Goal: Task Accomplishment & Management: Manage account settings

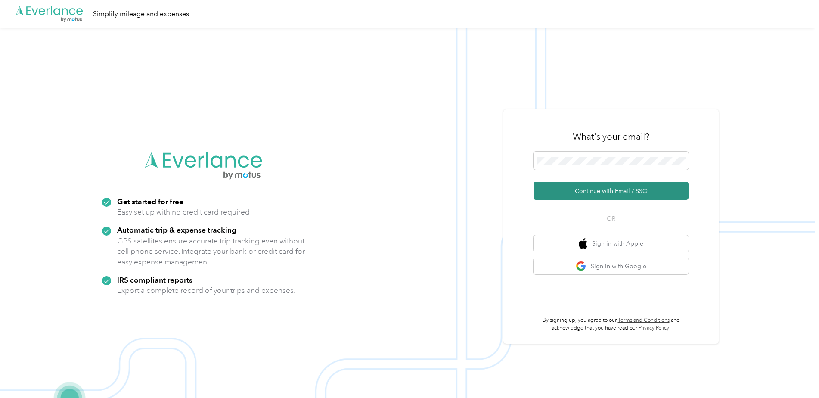
click at [581, 189] on button "Continue with Email / SSO" at bounding box center [611, 191] width 155 height 18
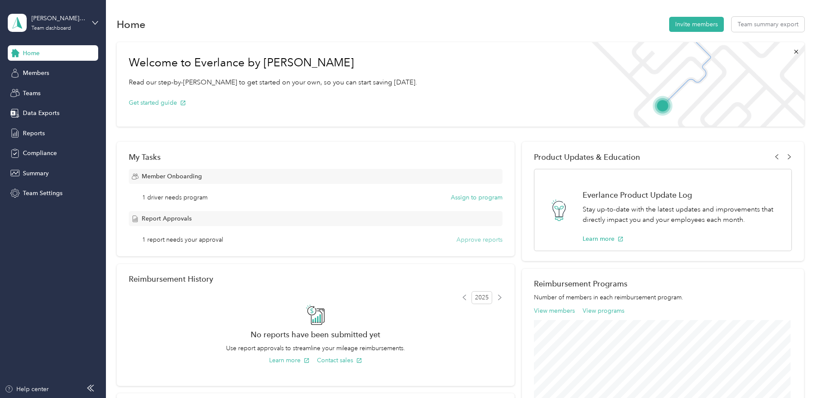
click at [472, 239] on button "Approve reports" at bounding box center [479, 239] width 46 height 9
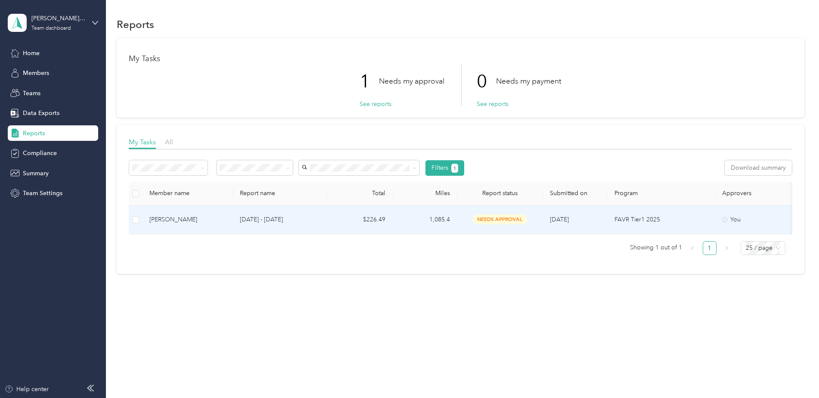
click at [490, 217] on span "needs approval" at bounding box center [500, 219] width 54 height 10
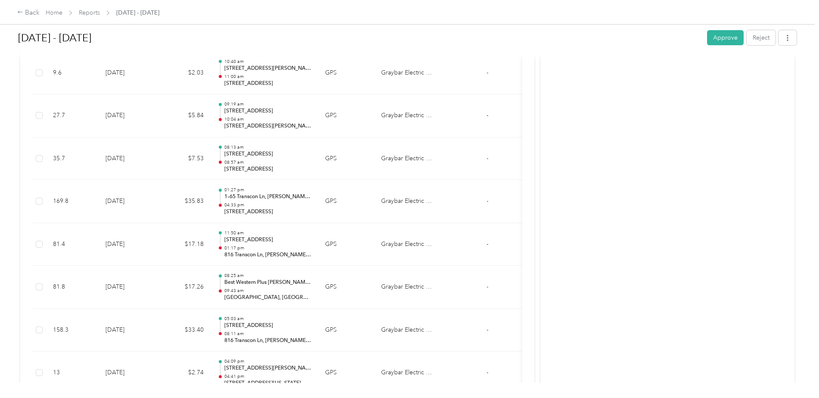
scroll to position [517, 0]
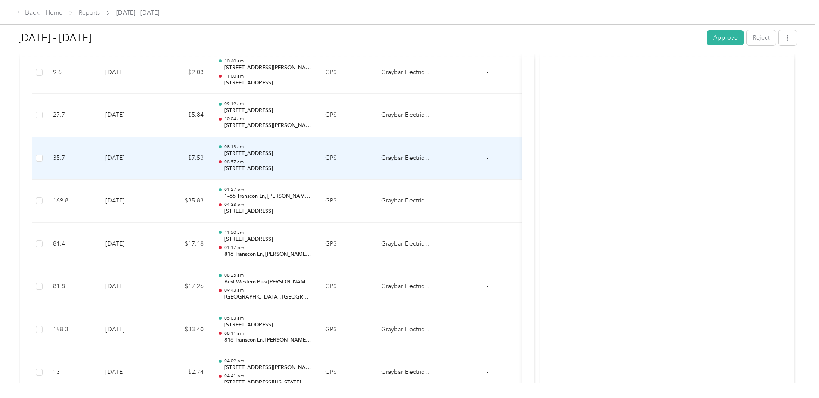
click at [273, 152] on p "[STREET_ADDRESS]" at bounding box center [267, 154] width 87 height 8
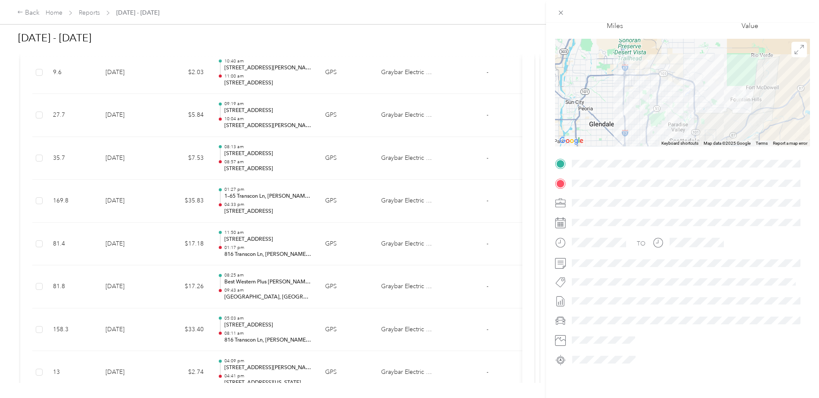
scroll to position [53, 0]
click at [470, 43] on div "Trip details This trip cannot be edited because it is either under review, appr…" at bounding box center [409, 199] width 819 height 398
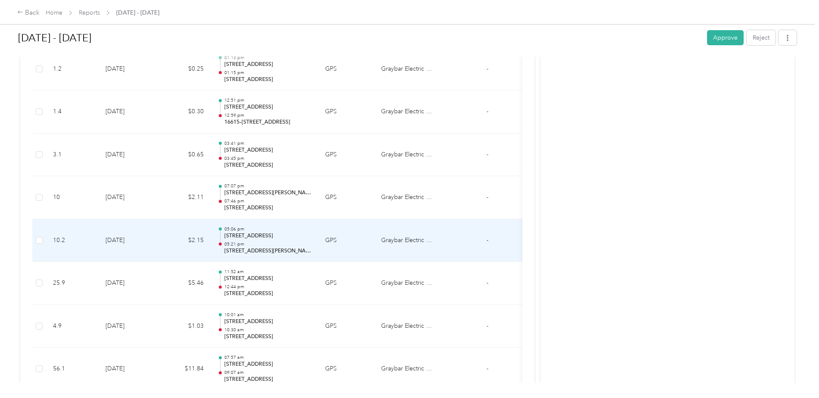
scroll to position [1249, 0]
click at [289, 244] on p "12:44 pm" at bounding box center [267, 244] width 87 height 6
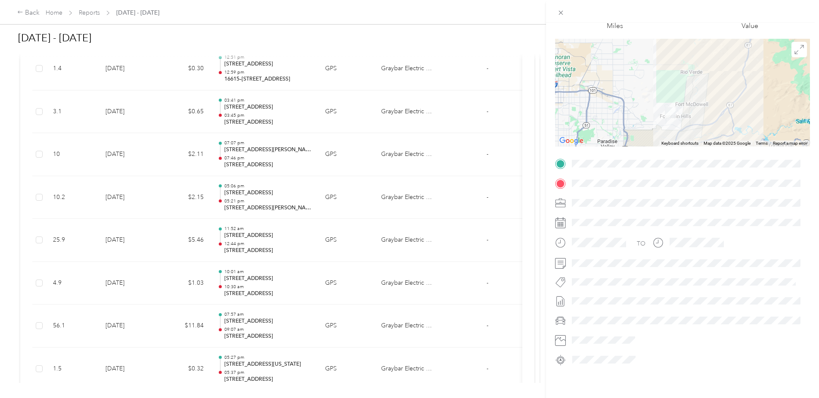
scroll to position [53, 0]
click at [276, 367] on div "Trip details This trip cannot be edited because it is either under review, appr…" at bounding box center [409, 199] width 819 height 398
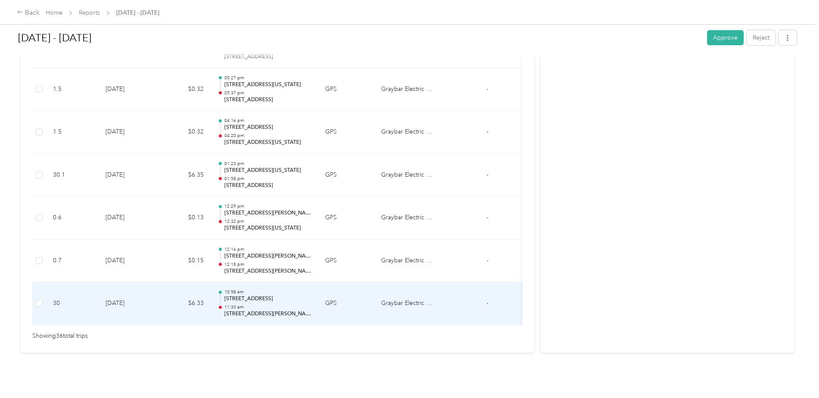
scroll to position [1412, 0]
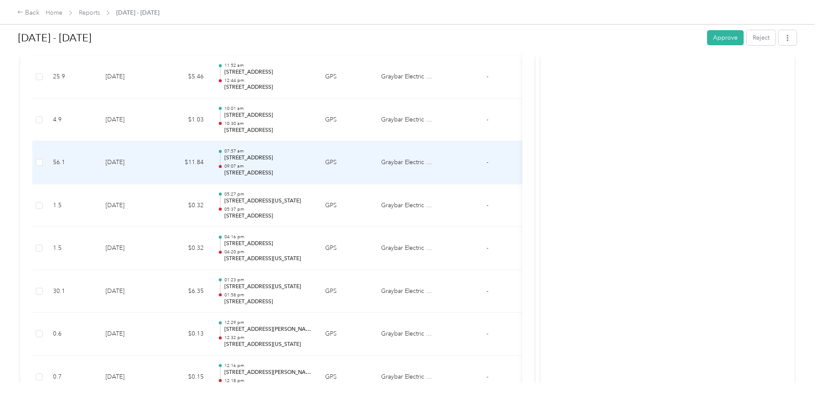
click at [293, 169] on p "[STREET_ADDRESS]" at bounding box center [267, 173] width 87 height 8
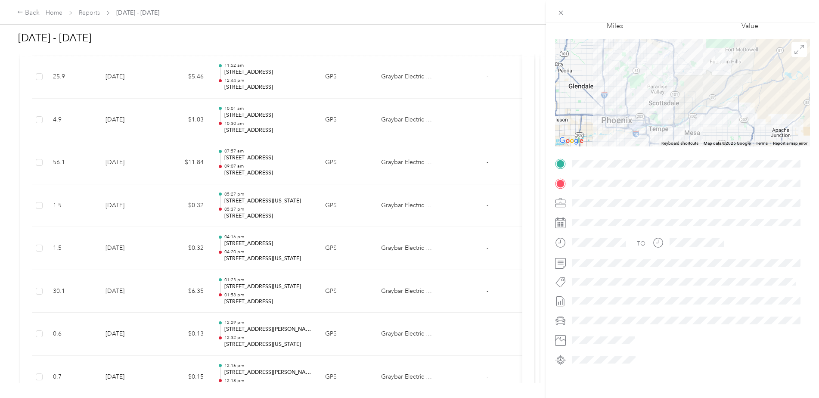
scroll to position [9, 0]
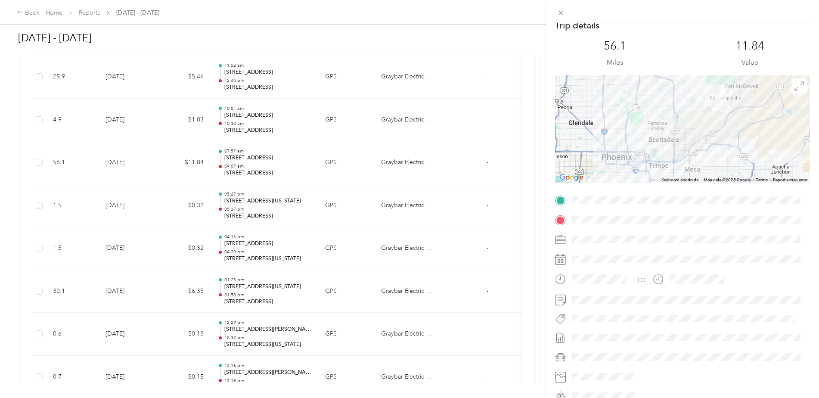
click at [270, 120] on div "Trip details This trip cannot be edited because it is either under review, appr…" at bounding box center [409, 199] width 819 height 398
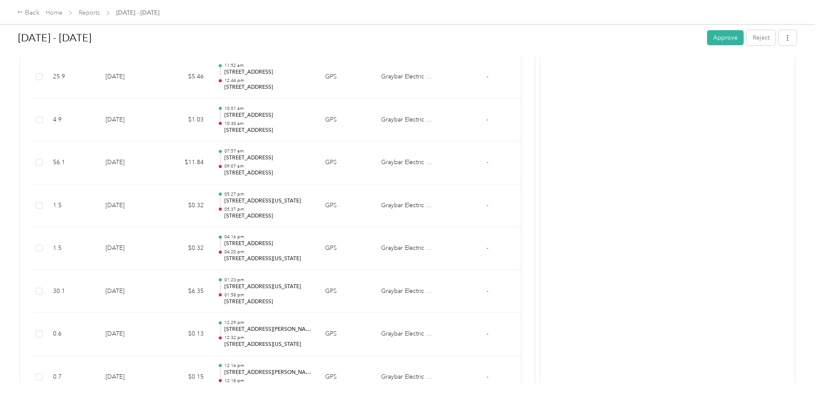
click at [270, 121] on p "10:30 am" at bounding box center [267, 124] width 87 height 6
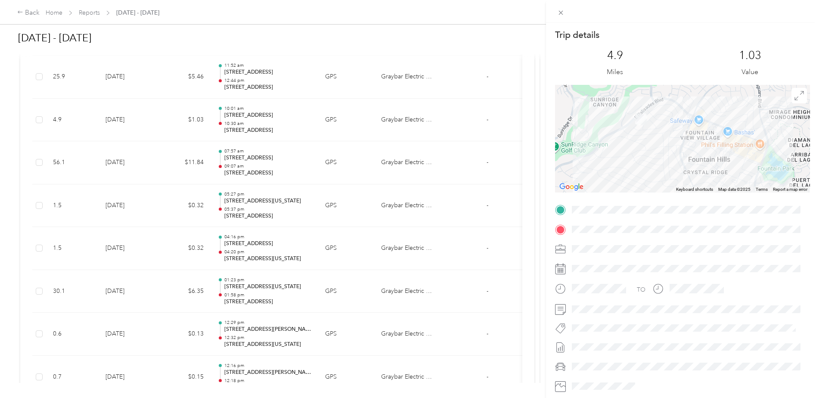
click at [302, 77] on div "Trip details This trip cannot be edited because it is either under review, appr…" at bounding box center [409, 199] width 819 height 398
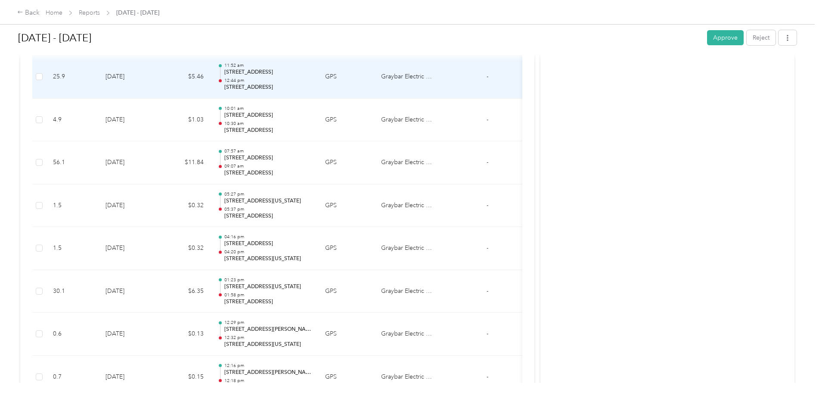
click at [298, 79] on p "12:44 pm" at bounding box center [267, 81] width 87 height 6
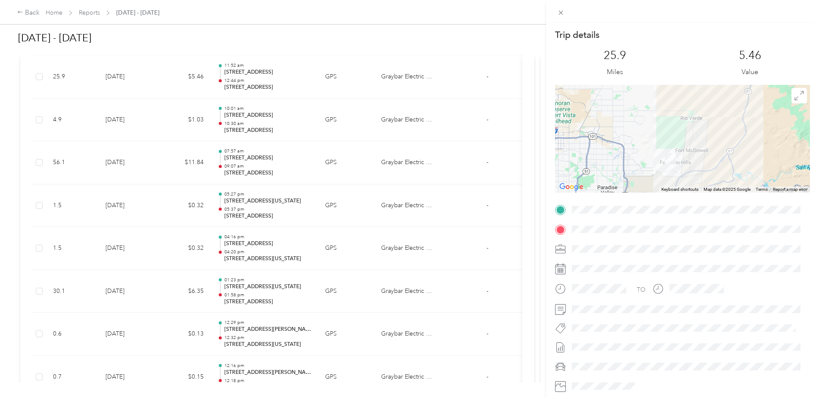
click at [289, 87] on div "Trip details This trip cannot be edited because it is either under review, appr…" at bounding box center [409, 199] width 819 height 398
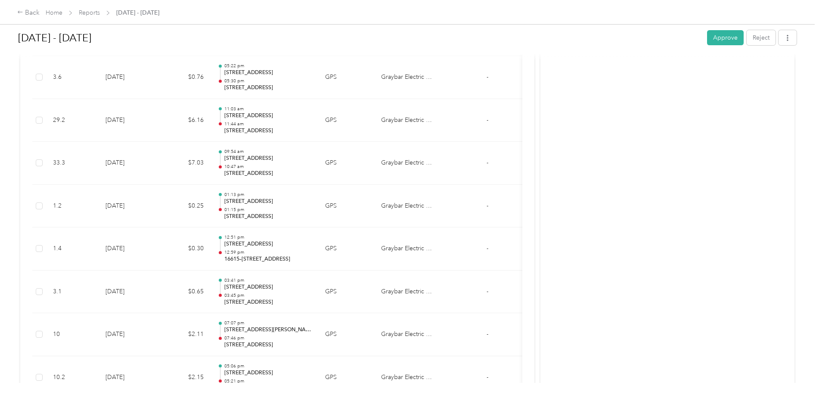
scroll to position [1068, 0]
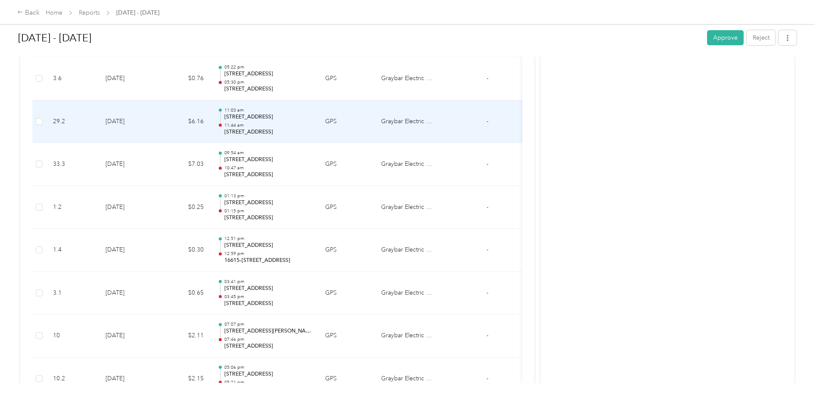
click at [298, 129] on p "[STREET_ADDRESS]" at bounding box center [267, 132] width 87 height 8
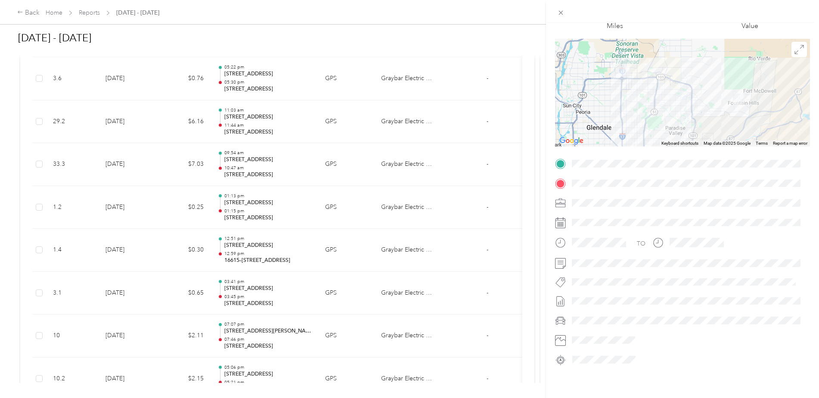
scroll to position [0, 0]
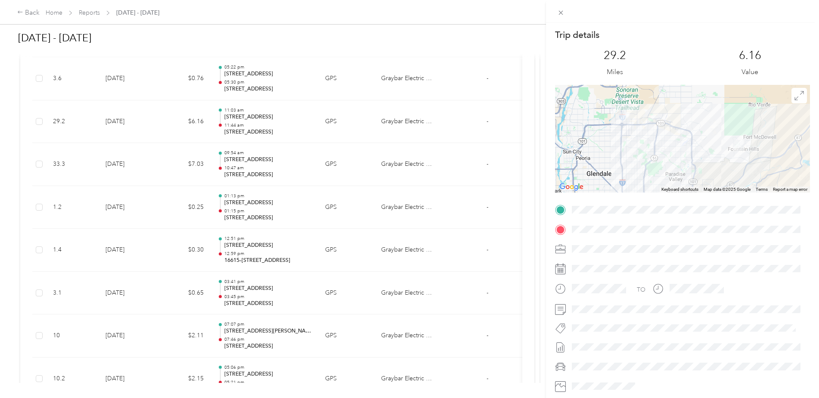
click at [260, 86] on div "Trip details This trip cannot be edited because it is either under review, appr…" at bounding box center [409, 199] width 819 height 398
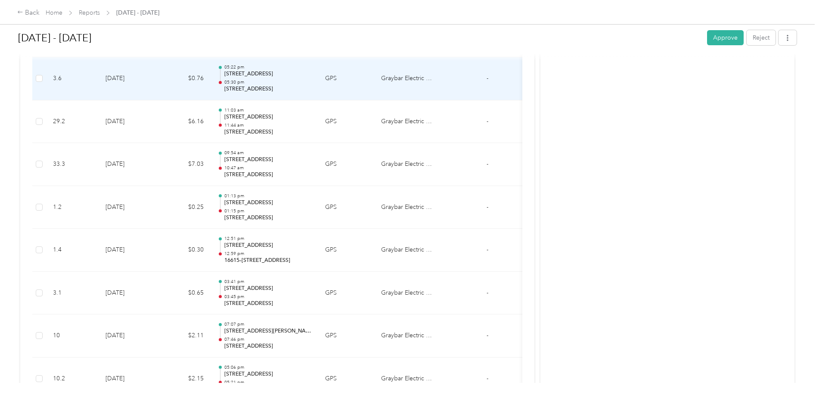
click at [260, 86] on p "[STREET_ADDRESS]" at bounding box center [267, 89] width 87 height 8
